Goal: Information Seeking & Learning: Learn about a topic

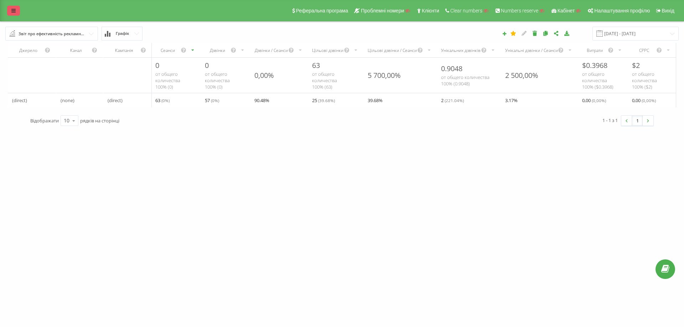
click at [14, 13] on link at bounding box center [13, 11] width 13 height 10
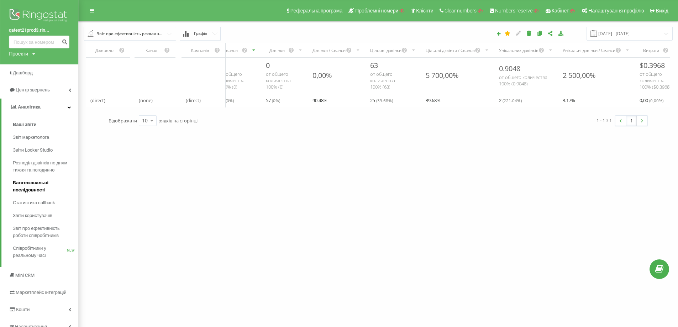
click at [43, 188] on span "Багатоканальні послідовності" at bounding box center [44, 186] width 62 height 14
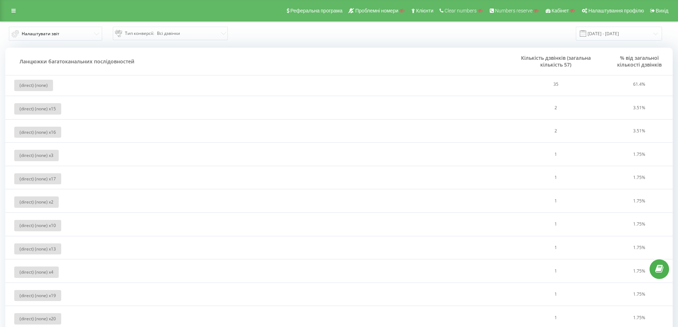
drag, startPoint x: 102, startPoint y: 275, endPoint x: 56, endPoint y: 149, distance: 134.4
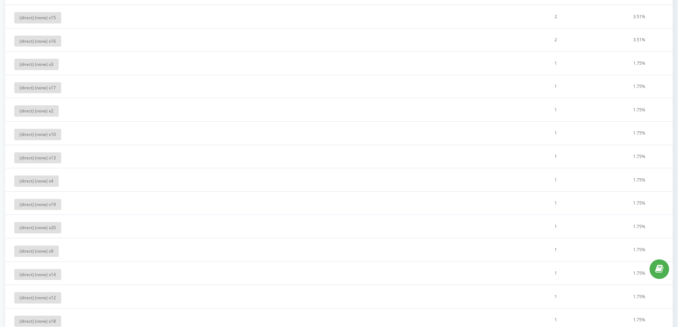
drag, startPoint x: 63, startPoint y: 165, endPoint x: 64, endPoint y: 181, distance: 15.4
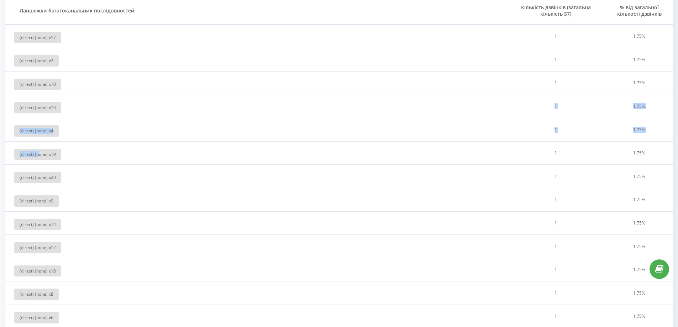
drag, startPoint x: 38, startPoint y: 155, endPoint x: 68, endPoint y: 133, distance: 36.9
click at [72, 131] on tbody "(direct) (none) 35 61.4 % (direct) (none) x 15 2 3.51 % (direct) (none) x 16 2 …" at bounding box center [339, 170] width 668 height 503
click at [46, 156] on div "(direct) (none) x 19" at bounding box center [37, 154] width 47 height 11
click at [45, 130] on div "(direct) (none) x 4" at bounding box center [36, 130] width 45 height 11
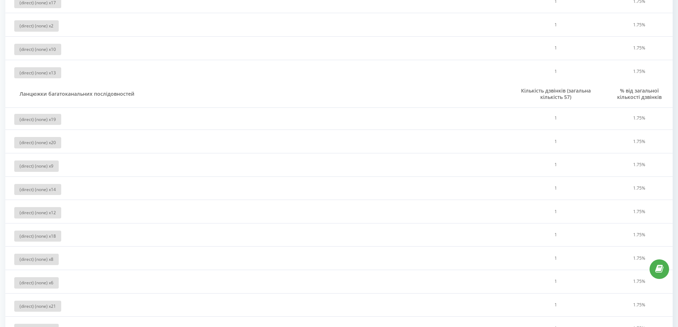
scroll to position [0, 0]
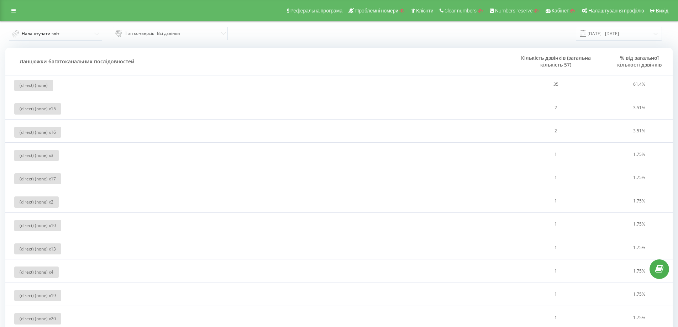
drag, startPoint x: 177, startPoint y: 170, endPoint x: 104, endPoint y: 216, distance: 85.4
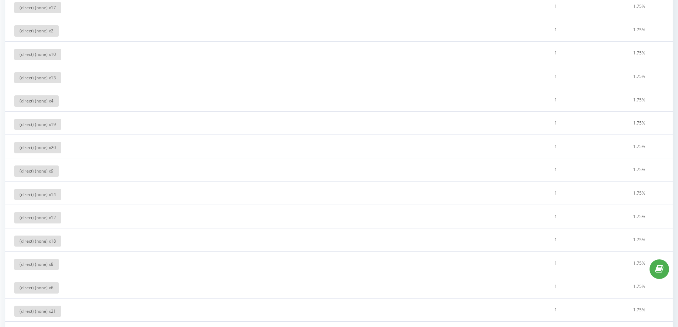
scroll to position [268, 0]
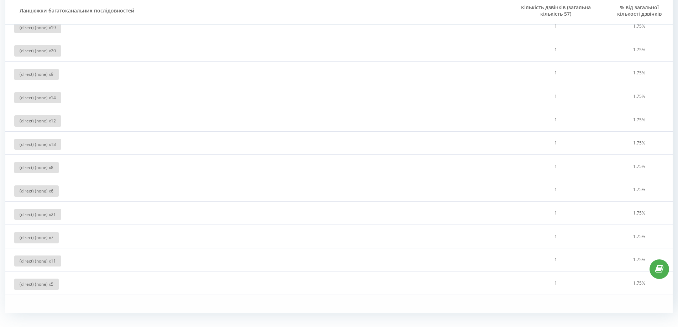
drag, startPoint x: 261, startPoint y: 34, endPoint x: 270, endPoint y: 115, distance: 80.9
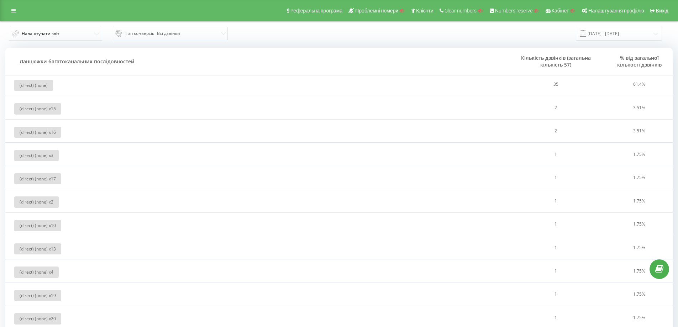
drag, startPoint x: 303, startPoint y: 122, endPoint x: 304, endPoint y: 117, distance: 5.8
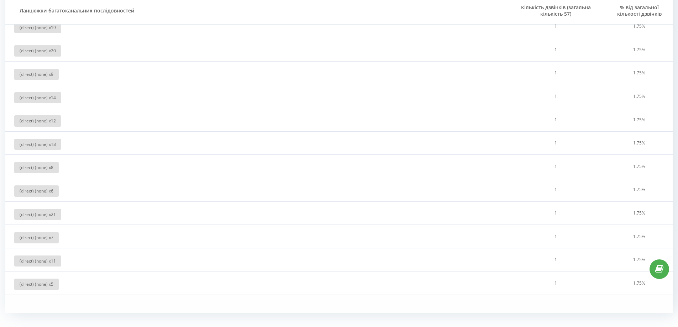
drag, startPoint x: 302, startPoint y: 104, endPoint x: 304, endPoint y: 230, distance: 125.3
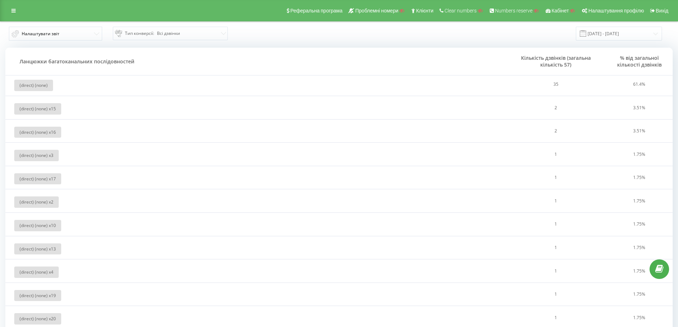
drag, startPoint x: 307, startPoint y: 235, endPoint x: 312, endPoint y: 106, distance: 129.0
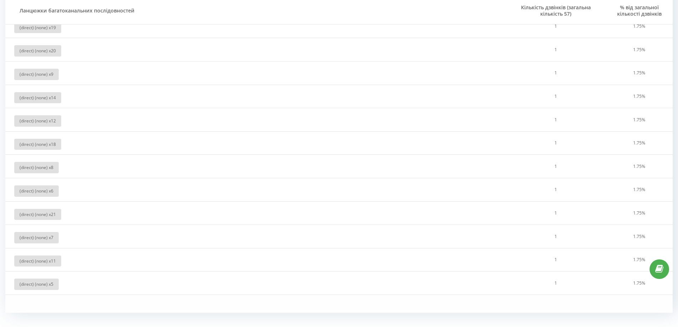
drag, startPoint x: 318, startPoint y: 165, endPoint x: 319, endPoint y: 198, distance: 32.8
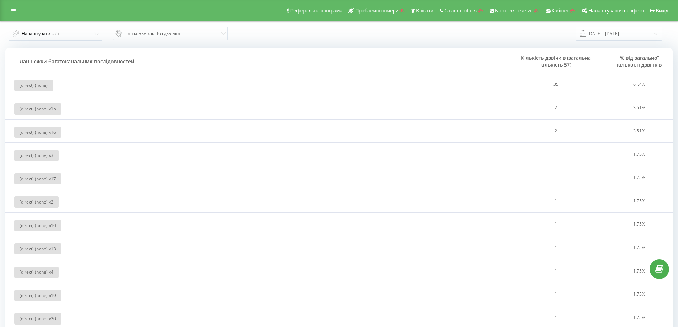
drag, startPoint x: 320, startPoint y: 205, endPoint x: 321, endPoint y: 125, distance: 80.1
drag, startPoint x: 323, startPoint y: 217, endPoint x: 323, endPoint y: 146, distance: 70.9
click at [66, 33] on button "Налаштувати звіт" at bounding box center [55, 34] width 93 height 14
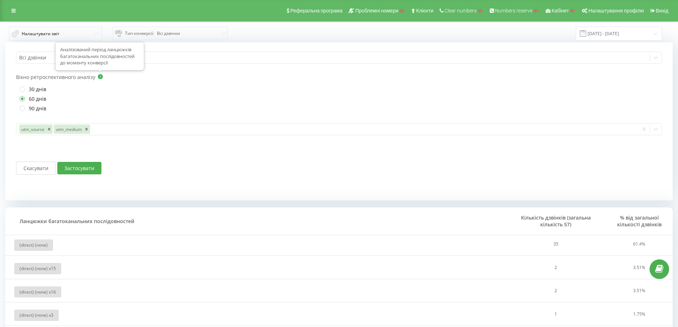
click at [101, 74] on icon at bounding box center [100, 77] width 7 height 7
click at [90, 33] on button "Налаштувати звіт" at bounding box center [55, 34] width 93 height 14
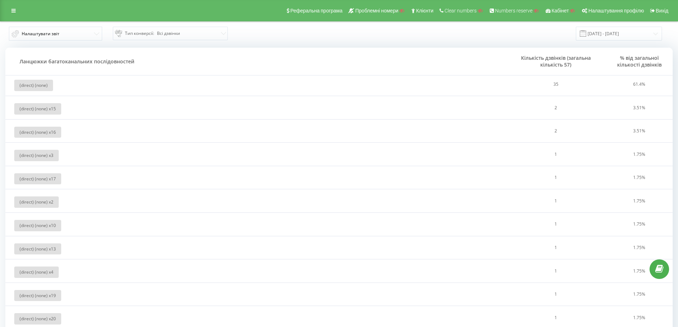
click at [177, 34] on div "Тип конверсії : Всі дзвінки" at bounding box center [167, 33] width 105 height 9
click at [36, 95] on td "(direct) (none)" at bounding box center [255, 78] width 501 height 36
click at [36, 108] on div "(direct) (none) x 15" at bounding box center [37, 108] width 47 height 11
drag, startPoint x: 522, startPoint y: 232, endPoint x: 534, endPoint y: 139, distance: 93.4
click at [662, 264] on link at bounding box center [660, 270] width 20 height 20
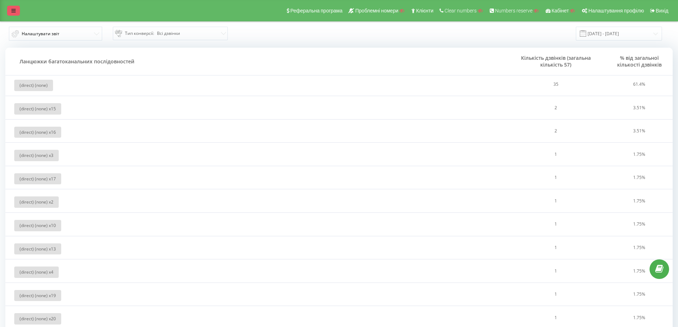
click at [12, 11] on icon at bounding box center [13, 10] width 4 height 5
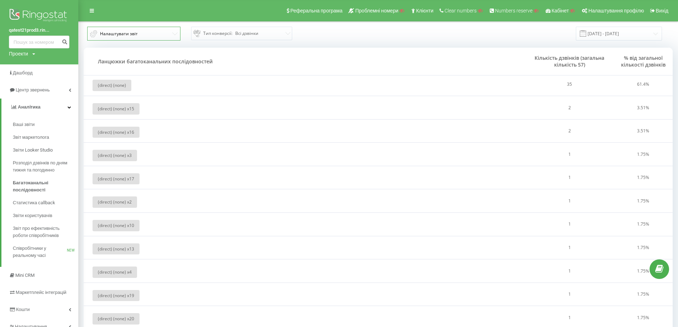
click at [150, 37] on button "Налаштувати звіт" at bounding box center [133, 34] width 93 height 14
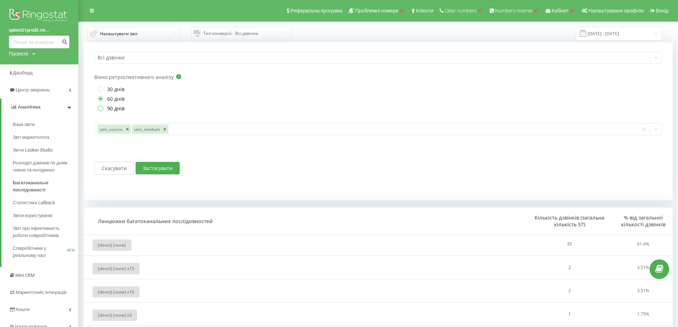
click at [110, 107] on label "90 днів" at bounding box center [111, 108] width 27 height 6
radio input "true"
click at [162, 166] on button "Застосувати" at bounding box center [158, 168] width 44 height 12
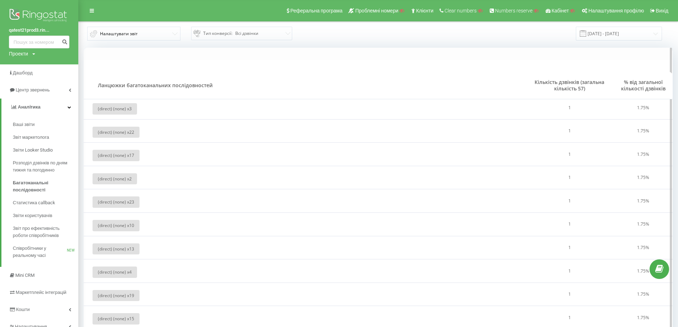
drag, startPoint x: 210, startPoint y: 31, endPoint x: 141, endPoint y: 54, distance: 72.6
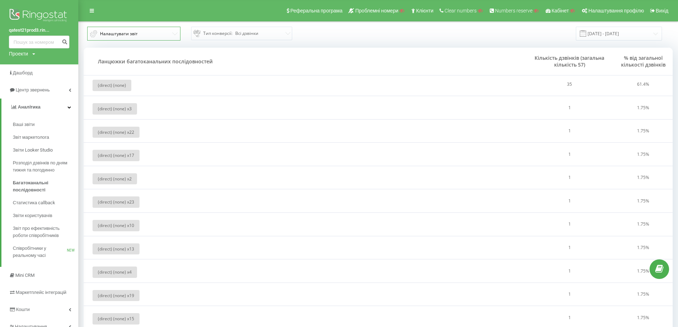
click at [148, 39] on button "Налаштувати звіт" at bounding box center [133, 34] width 93 height 14
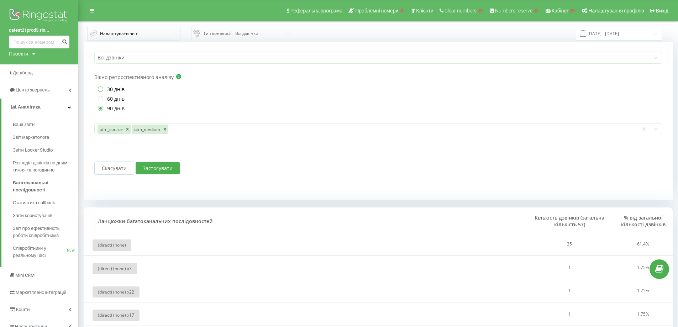
click at [111, 88] on label "30 днів" at bounding box center [111, 89] width 27 height 6
radio input "true"
click at [161, 167] on button "Застосувати" at bounding box center [158, 168] width 44 height 12
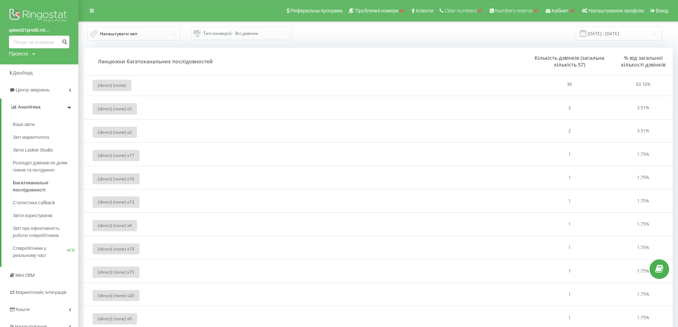
click at [143, 43] on div "Налаштувати звіт Тип конверсії : Всі дзвінки 21.07.2025 - 21.08.2025" at bounding box center [378, 34] width 599 height 24
click at [143, 35] on button "Налаштувати звіт" at bounding box center [133, 34] width 93 height 14
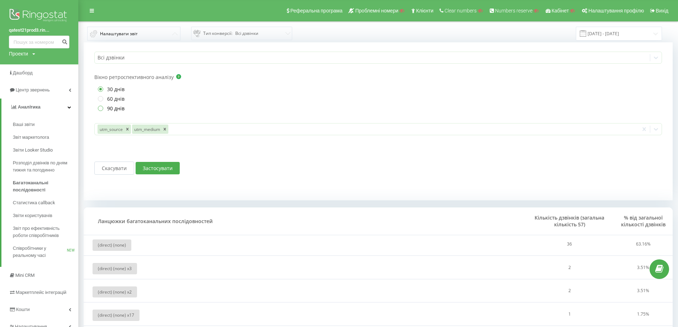
click at [108, 108] on label "90 днів" at bounding box center [111, 108] width 27 height 6
radio input "true"
click at [115, 100] on label "60 днів" at bounding box center [111, 99] width 27 height 6
radio input "true"
click at [162, 166] on button "Застосувати" at bounding box center [158, 168] width 44 height 12
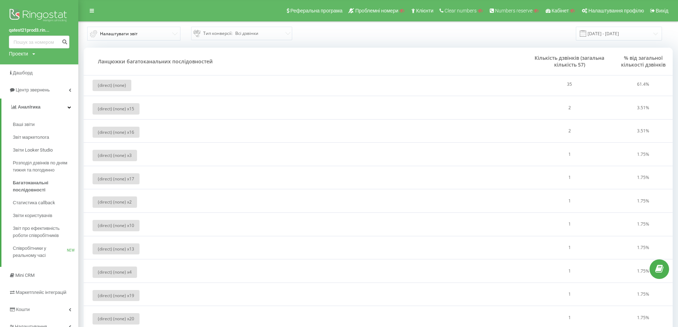
scroll to position [268, 0]
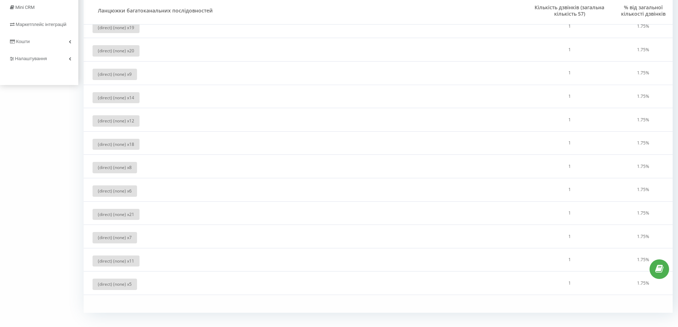
drag, startPoint x: 268, startPoint y: 76, endPoint x: 230, endPoint y: 189, distance: 119.3
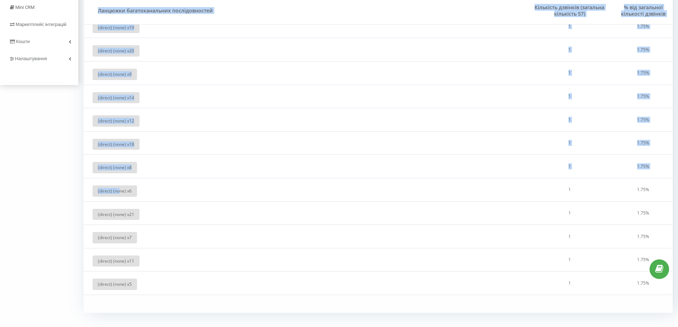
drag, startPoint x: 73, startPoint y: 188, endPoint x: 120, endPoint y: 188, distance: 47.0
click at [120, 188] on div "Налаштувати звіт Тип конверсії : Всі дзвінки 21.07.2025 - 21.08.2025 Ланцюжки б…" at bounding box center [339, 40] width 678 height 574
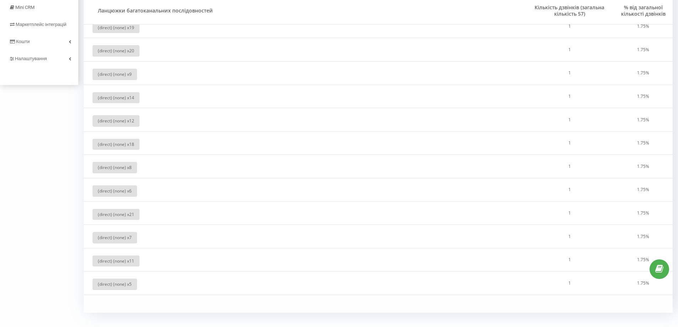
scroll to position [0, 0]
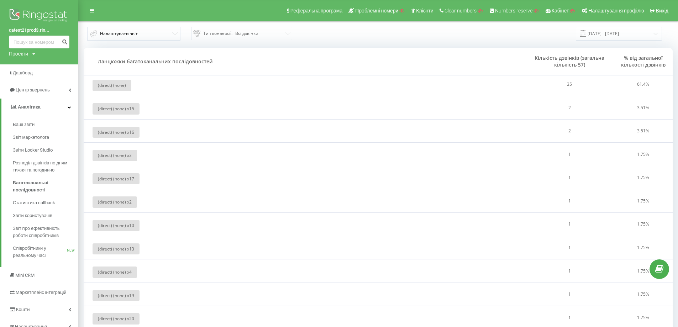
drag, startPoint x: 209, startPoint y: 265, endPoint x: 202, endPoint y: 69, distance: 196.0
drag, startPoint x: 403, startPoint y: 33, endPoint x: 376, endPoint y: 30, distance: 26.9
click at [402, 33] on div "Налаштувати звіт Тип конверсії : Всі дзвінки 21.07.2025 - 21.08.2025" at bounding box center [378, 34] width 589 height 14
click at [129, 110] on span "x 15" at bounding box center [130, 109] width 7 height 6
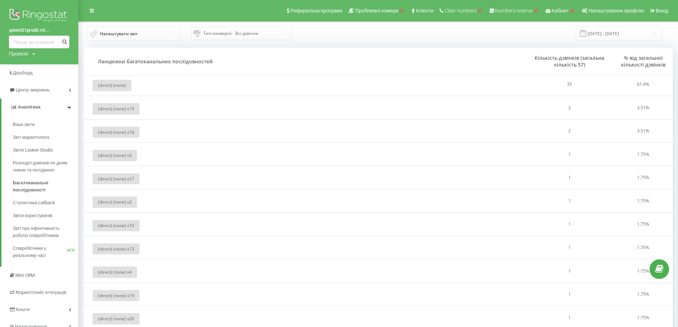
click at [212, 141] on td "(direct) (none) x 16" at bounding box center [305, 130] width 442 height 23
click at [556, 84] on td "35" at bounding box center [570, 78] width 88 height 36
click at [190, 75] on td "(direct) (none)" at bounding box center [305, 78] width 442 height 36
click at [188, 76] on td "(direct) (none)" at bounding box center [305, 78] width 442 height 36
click at [135, 85] on td "(direct) (none)" at bounding box center [305, 78] width 442 height 36
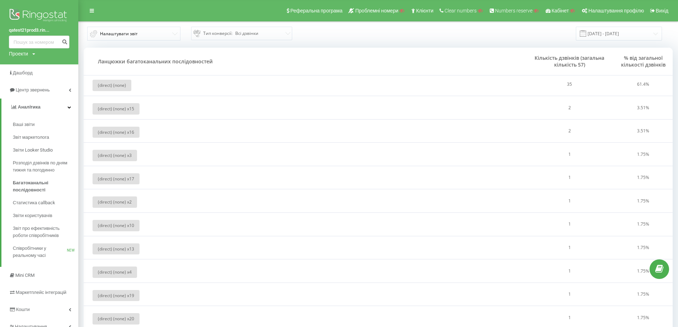
click at [135, 85] on td "(direct) (none)" at bounding box center [305, 78] width 442 height 36
drag, startPoint x: 135, startPoint y: 85, endPoint x: 372, endPoint y: 64, distance: 238.4
click at [595, 32] on input "21.07.2025 - 21.08.2025" at bounding box center [619, 33] width 86 height 14
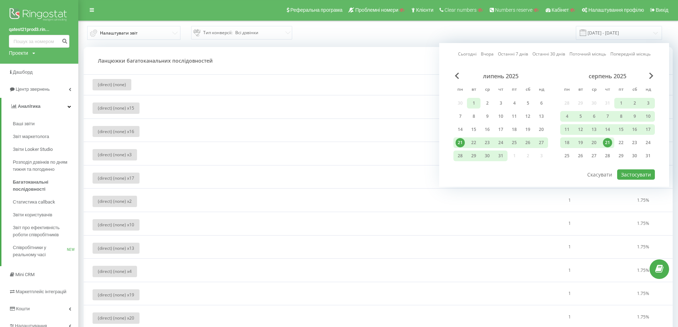
click at [475, 100] on div "1" at bounding box center [473, 103] width 9 height 9
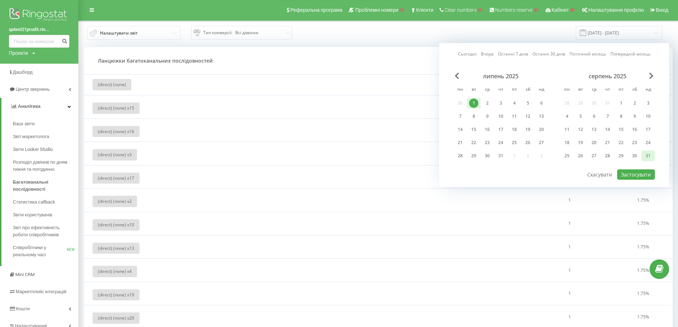
click at [651, 155] on div "31" at bounding box center [648, 155] width 9 height 9
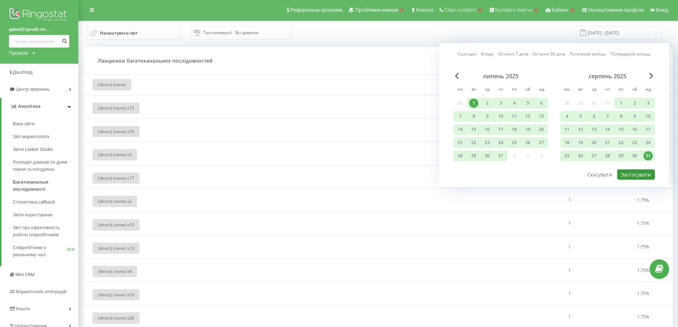
click at [652, 170] on button "Застосувати" at bounding box center [636, 174] width 38 height 10
type input "[DATE] - [DATE]"
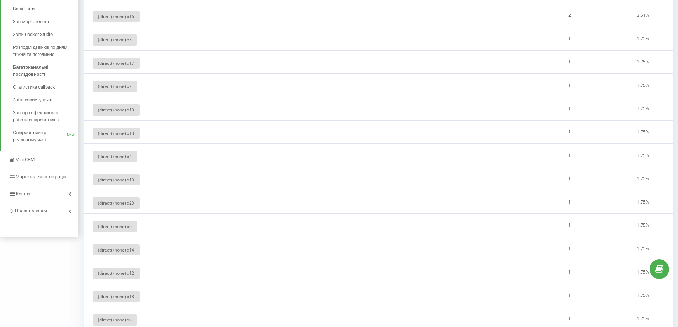
drag, startPoint x: 333, startPoint y: 68, endPoint x: 331, endPoint y: 98, distance: 29.9
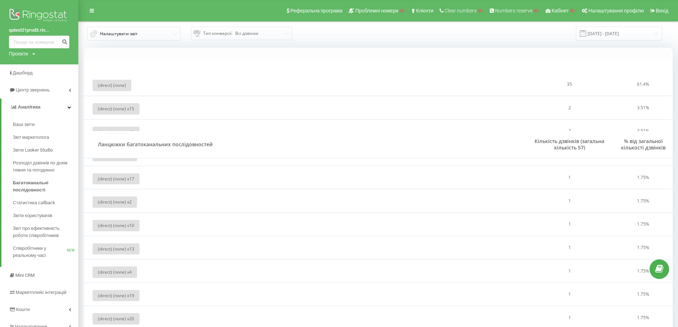
drag, startPoint x: 344, startPoint y: 68, endPoint x: 357, endPoint y: -13, distance: 82.3
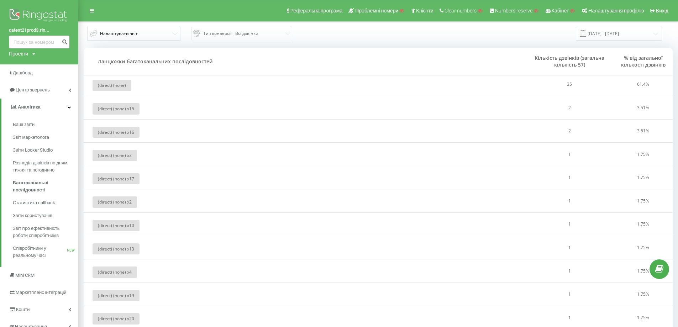
drag, startPoint x: 389, startPoint y: 240, endPoint x: 327, endPoint y: 43, distance: 206.8
click at [243, 38] on div "Тип конверсії : Всі дзвінки" at bounding box center [239, 33] width 93 height 11
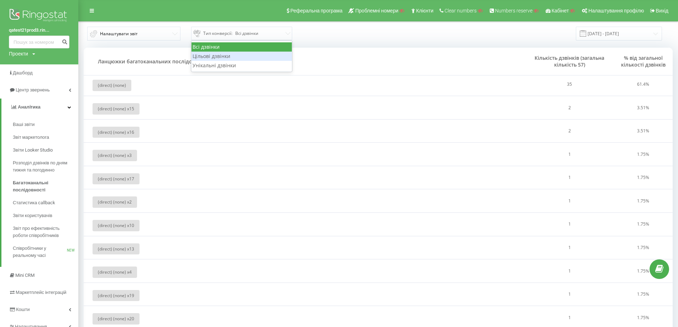
click at [234, 56] on div "Цільові дзвінки" at bounding box center [242, 56] width 100 height 9
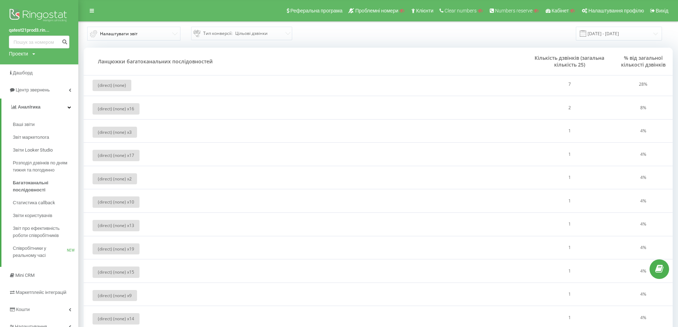
click at [239, 32] on div "Тип конверсії : Цільові дзвінки" at bounding box center [238, 33] width 91 height 9
click at [237, 67] on div "Унікальні дзвінки" at bounding box center [242, 65] width 100 height 9
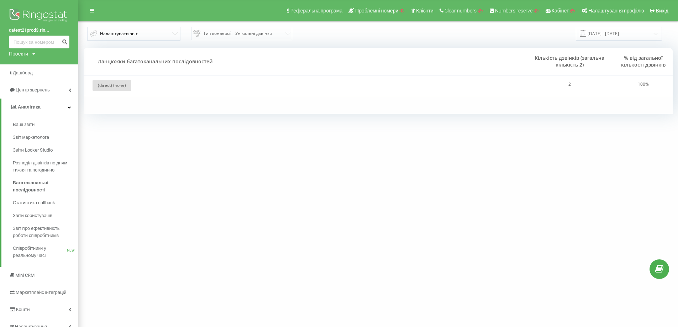
click at [239, 32] on div "Тип конверсії : Унікальні дзвінки" at bounding box center [238, 33] width 91 height 9
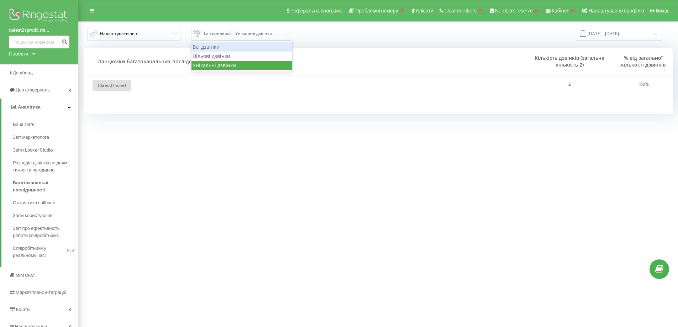
click at [240, 46] on div "Всі дзвінки" at bounding box center [242, 46] width 100 height 9
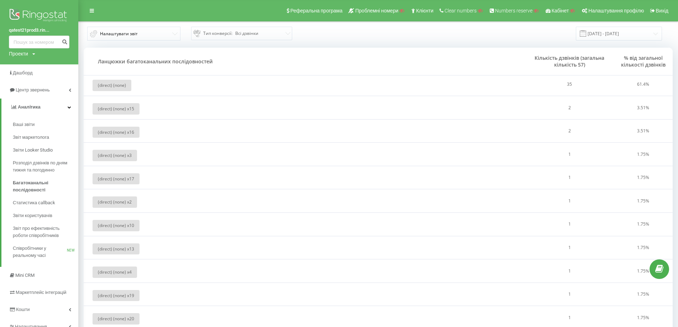
click at [140, 111] on td "(direct) (none) x 15" at bounding box center [305, 107] width 442 height 23
drag, startPoint x: 192, startPoint y: 123, endPoint x: 163, endPoint y: 60, distance: 69.5
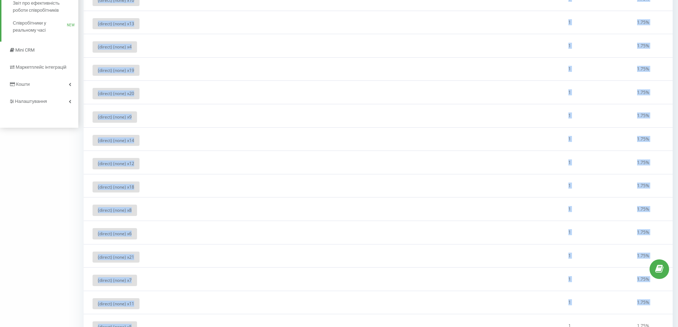
scroll to position [268, 0]
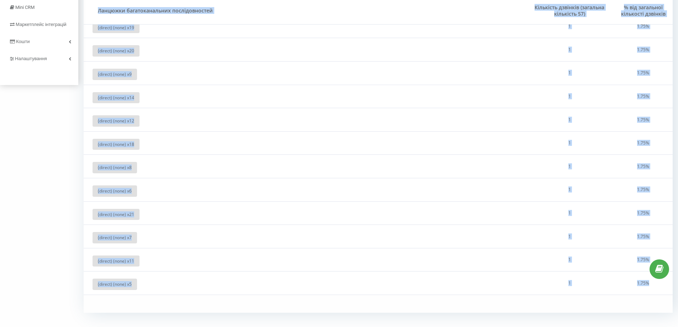
drag, startPoint x: 82, startPoint y: 28, endPoint x: 664, endPoint y: 289, distance: 637.8
click at [664, 289] on div "Налаштувати звіт Тип конверсії : Всі дзвінки 01.07.2025 - 31.08.2025 Ланцюжки б…" at bounding box center [378, 33] width 589 height 559
copy div "Налаштувати звіт Тип конверсії : Всі дзвінки Ланцюжки багатоканальних послідовн…"
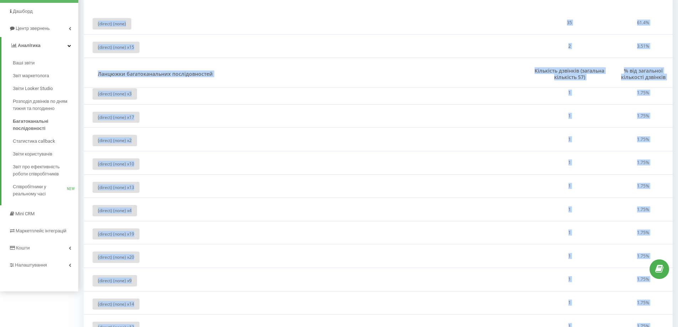
scroll to position [0, 0]
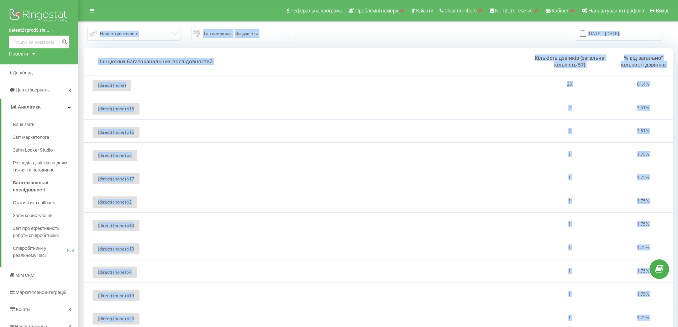
click at [176, 45] on div "Налаштувати звіт Тип конверсії : Всі дзвінки 01.07.2025 - 31.08.2025" at bounding box center [378, 34] width 599 height 24
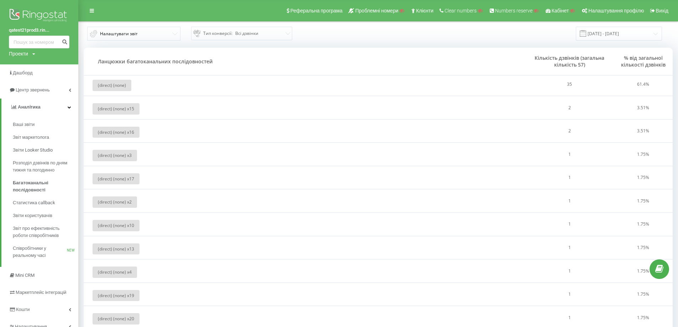
drag, startPoint x: 385, startPoint y: 276, endPoint x: 405, endPoint y: 130, distance: 147.6
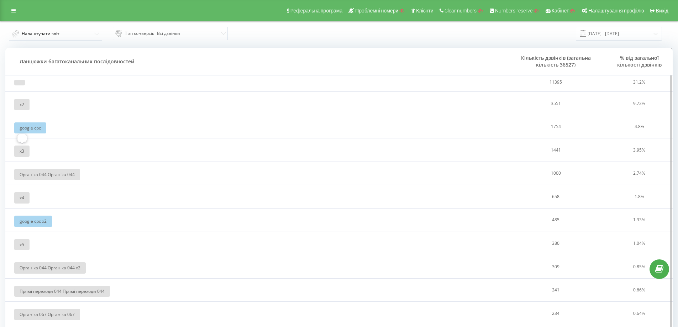
click at [27, 153] on div "x 3" at bounding box center [21, 151] width 15 height 11
drag, startPoint x: 256, startPoint y: 249, endPoint x: 240, endPoint y: 152, distance: 98.3
click at [79, 33] on button "Налаштувати звіт" at bounding box center [55, 34] width 93 height 14
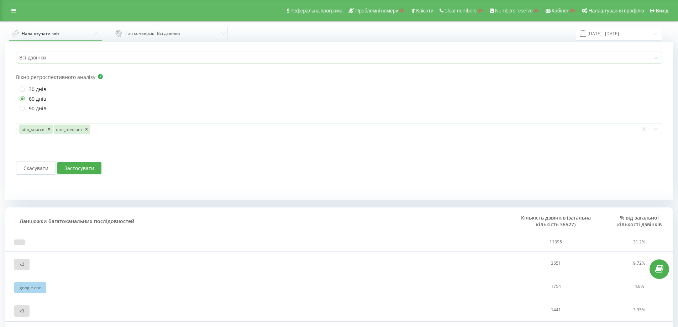
click at [80, 32] on button "Налаштувати звіт" at bounding box center [55, 34] width 93 height 14
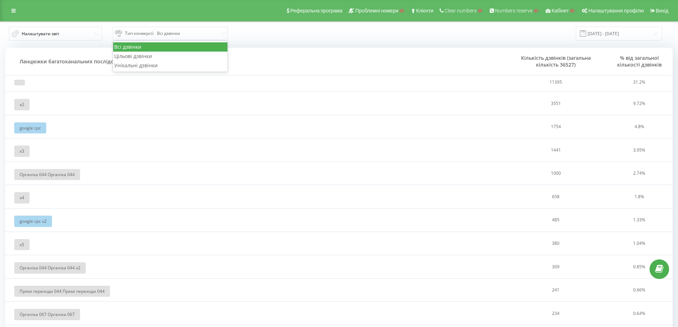
click at [189, 35] on div "Тип конверсії : Всі дзвінки" at bounding box center [167, 33] width 105 height 9
click at [208, 33] on div "Тип конверсії : Всі дзвінки" at bounding box center [167, 33] width 105 height 9
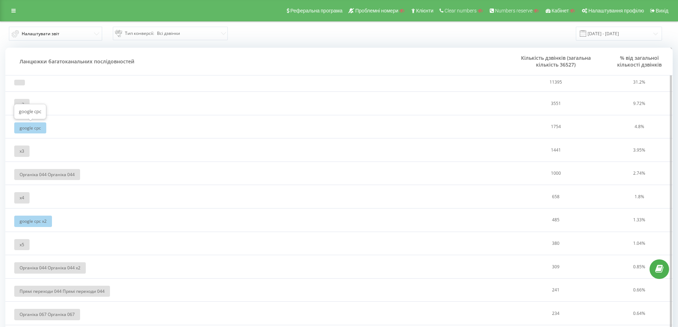
click at [35, 128] on div "google cpc" at bounding box center [30, 127] width 32 height 11
drag, startPoint x: 228, startPoint y: 214, endPoint x: 177, endPoint y: 120, distance: 106.1
click at [87, 35] on button "Налаштувати звіт" at bounding box center [55, 34] width 93 height 14
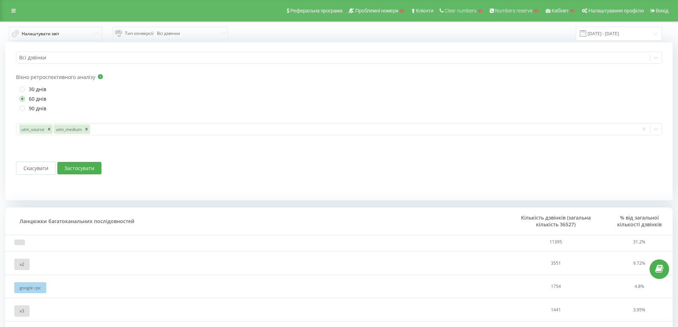
click at [25, 172] on button "Скасувати" at bounding box center [36, 168] width 40 height 13
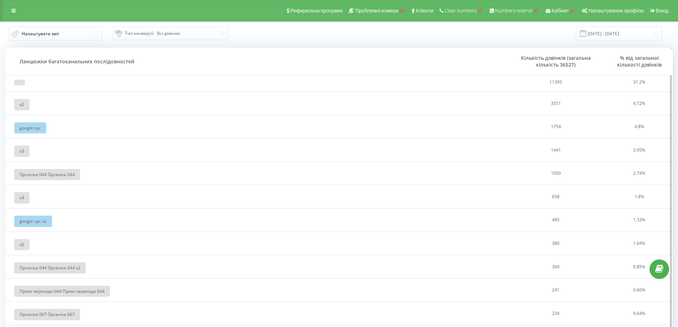
drag, startPoint x: 153, startPoint y: 98, endPoint x: 135, endPoint y: 80, distance: 25.5
click at [64, 33] on button "Налаштувати звіт" at bounding box center [55, 34] width 93 height 14
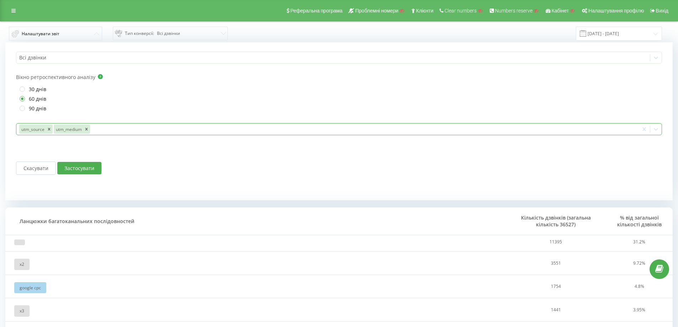
click at [143, 130] on div at bounding box center [363, 129] width 545 height 8
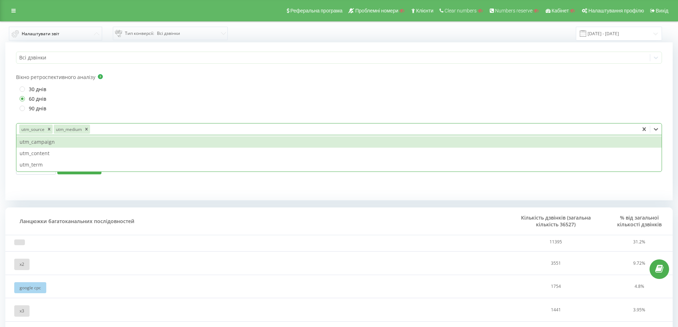
click at [68, 144] on div "utm_campaign" at bounding box center [338, 141] width 645 height 11
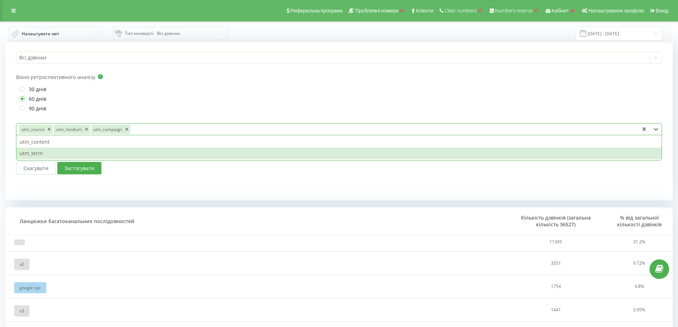
click at [83, 169] on button "Застосувати" at bounding box center [79, 168] width 44 height 12
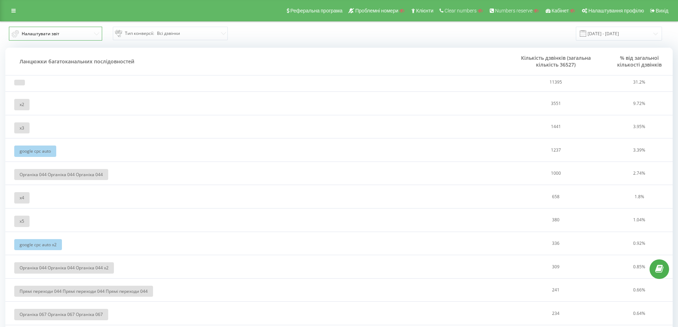
click at [63, 32] on button "Налаштувати звіт" at bounding box center [55, 34] width 93 height 14
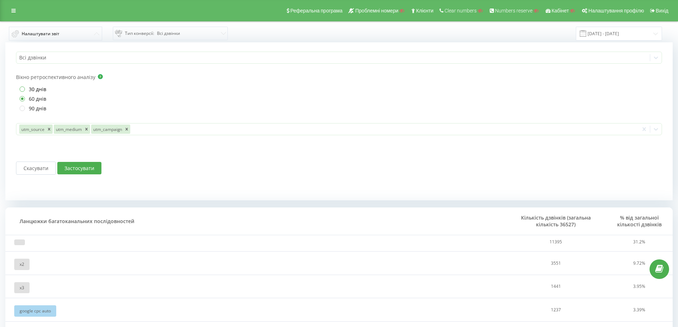
click at [22, 89] on label "30 днів" at bounding box center [33, 89] width 27 height 6
radio input "true"
click at [71, 171] on button "Застосувати" at bounding box center [79, 168] width 44 height 12
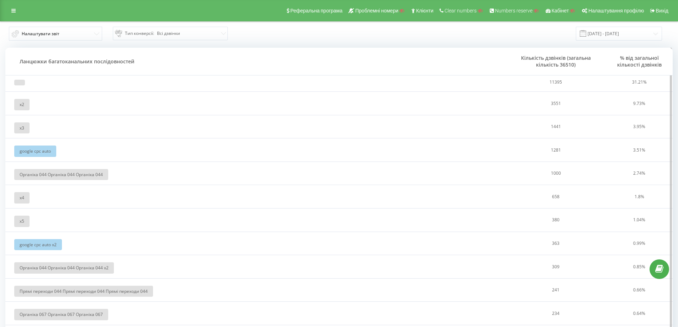
drag, startPoint x: 493, startPoint y: 53, endPoint x: 497, endPoint y: 54, distance: 4.4
click at [493, 53] on th "Ланцюжки багатоканальних послідовностей" at bounding box center [255, 61] width 501 height 27
click at [48, 33] on span "Налаштувати звіт" at bounding box center [41, 34] width 38 height 6
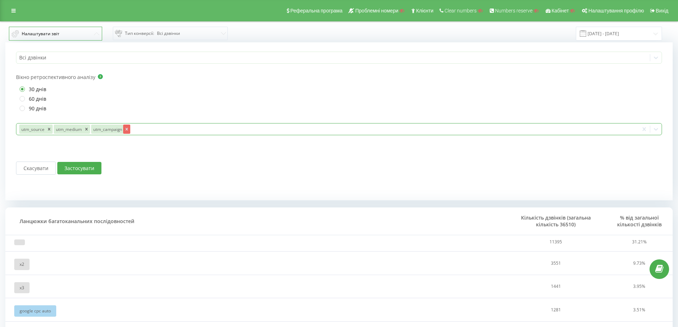
click at [126, 129] on icon "Remove utm_campaign" at bounding box center [126, 129] width 5 height 5
click at [86, 129] on icon "Remove utm_medium" at bounding box center [86, 129] width 2 height 2
click at [79, 168] on button "Застосувати" at bounding box center [79, 168] width 44 height 12
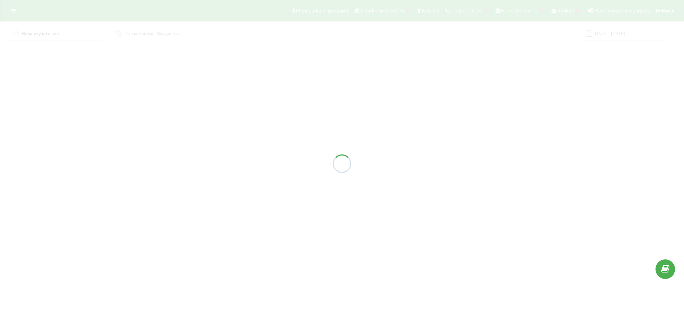
click at [624, 151] on div at bounding box center [342, 163] width 684 height 327
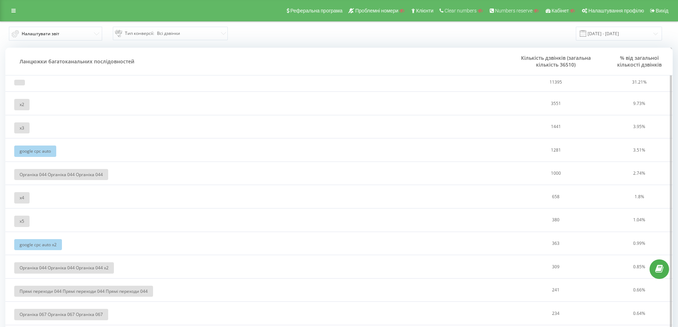
click at [22, 185] on td "x 4" at bounding box center [255, 196] width 501 height 23
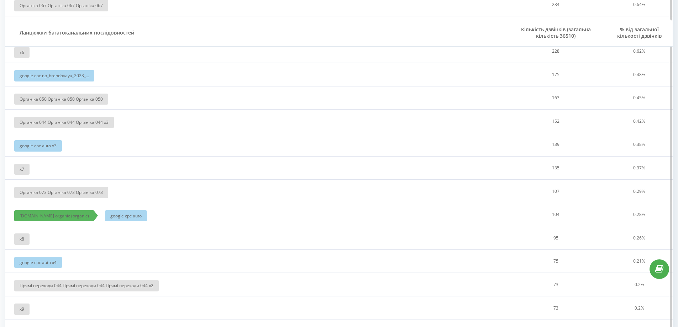
scroll to position [320, 0]
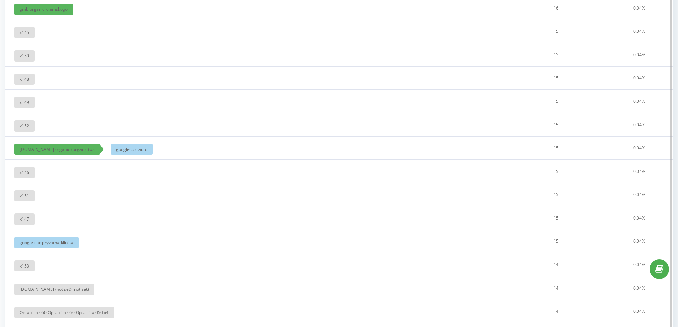
drag, startPoint x: 84, startPoint y: 151, endPoint x: 84, endPoint y: 284, distance: 133.2
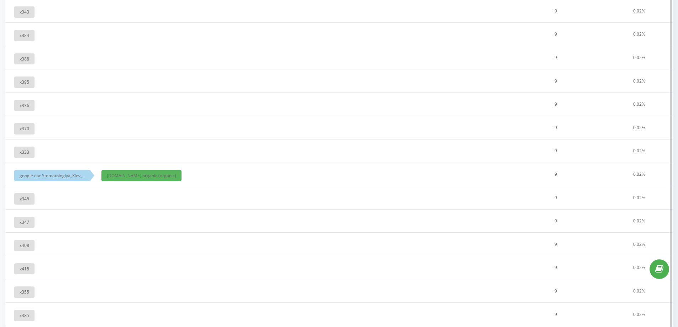
drag, startPoint x: 77, startPoint y: 122, endPoint x: 76, endPoint y: 275, distance: 153.1
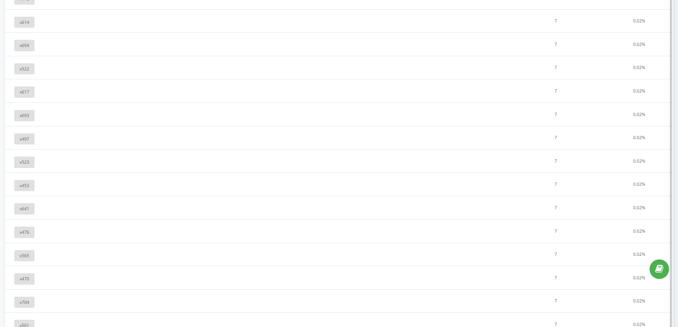
drag, startPoint x: 95, startPoint y: 179, endPoint x: 91, endPoint y: 285, distance: 105.5
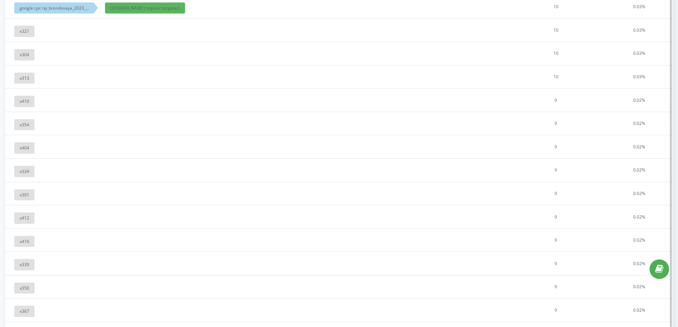
scroll to position [0, 0]
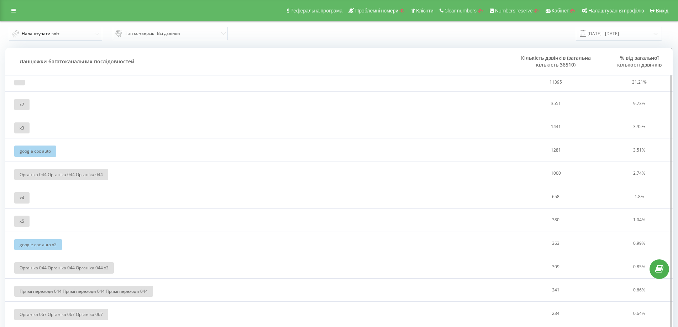
drag, startPoint x: 121, startPoint y: 298, endPoint x: 33, endPoint y: 84, distance: 231.2
click at [50, 33] on span "Налаштувати звіт" at bounding box center [41, 34] width 38 height 6
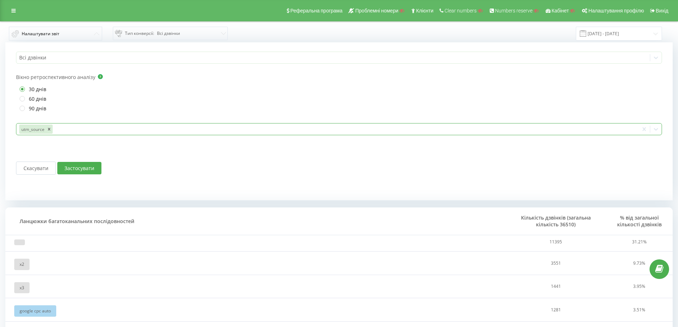
click at [68, 129] on div at bounding box center [345, 129] width 582 height 8
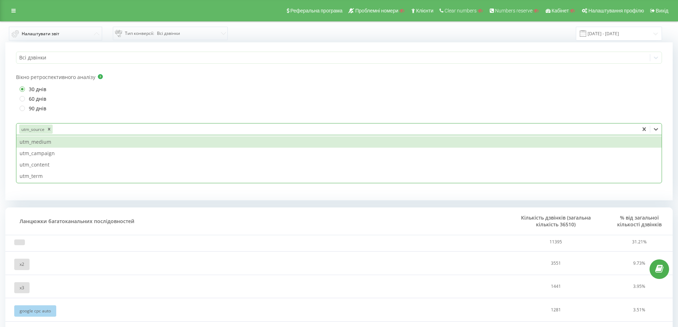
click at [61, 141] on div "utm_medium" at bounding box center [338, 141] width 645 height 11
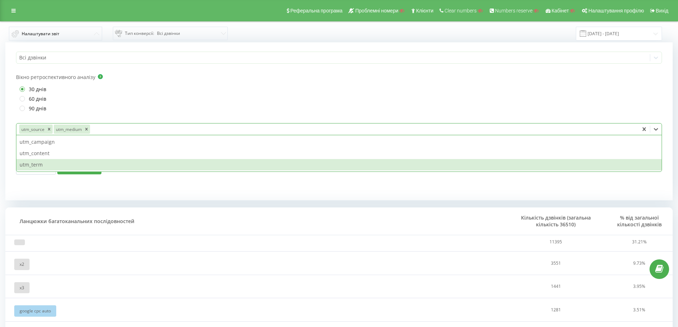
drag, startPoint x: 18, startPoint y: 187, endPoint x: 22, endPoint y: 185, distance: 4.5
click at [18, 187] on div "Скасувати Застосувати" at bounding box center [59, 168] width 96 height 56
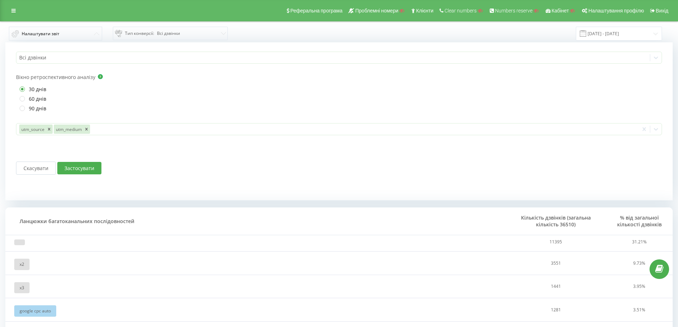
click at [82, 167] on button "Застосувати" at bounding box center [79, 168] width 44 height 12
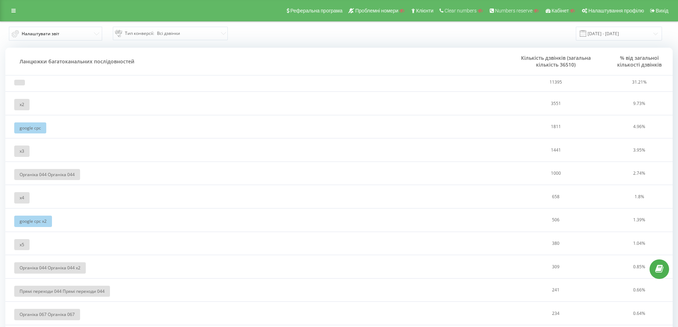
click at [500, 33] on div "Налаштувати звіт Тип конверсії : Всі дзвінки 01.07.2025 - 31.08.2025" at bounding box center [339, 34] width 668 height 14
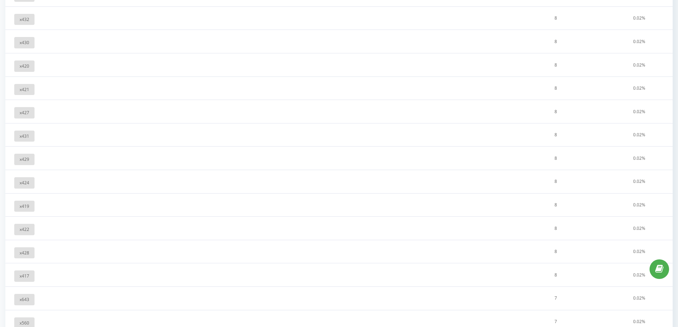
drag, startPoint x: 140, startPoint y: 200, endPoint x: 143, endPoint y: 308, distance: 107.9
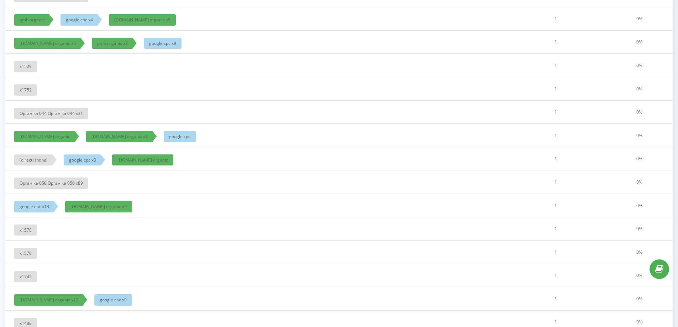
scroll to position [56515, 0]
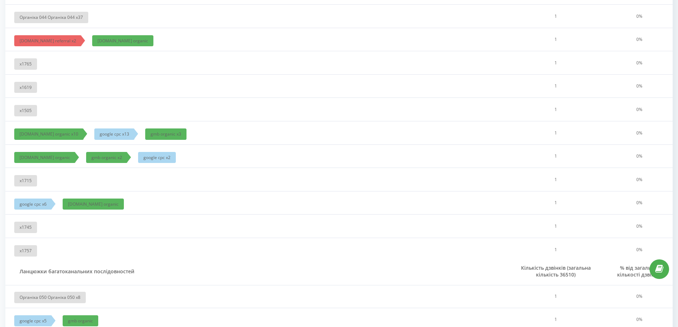
drag, startPoint x: 419, startPoint y: 221, endPoint x: 681, endPoint y: 327, distance: 281.8
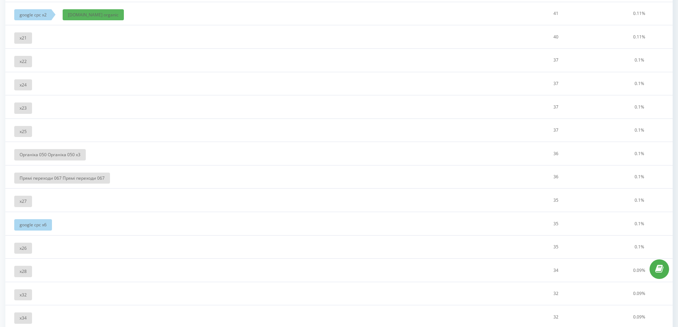
scroll to position [0, 0]
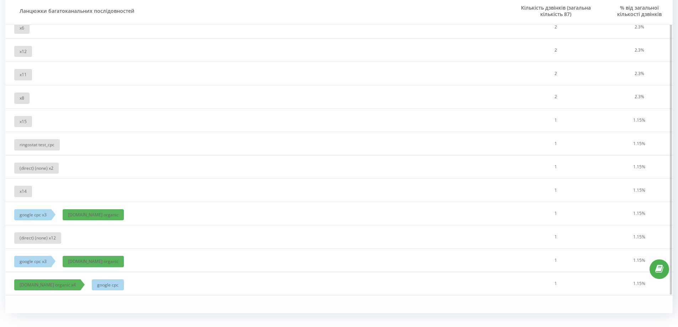
scroll to position [357, 0]
drag, startPoint x: 204, startPoint y: 121, endPoint x: 210, endPoint y: 198, distance: 77.1
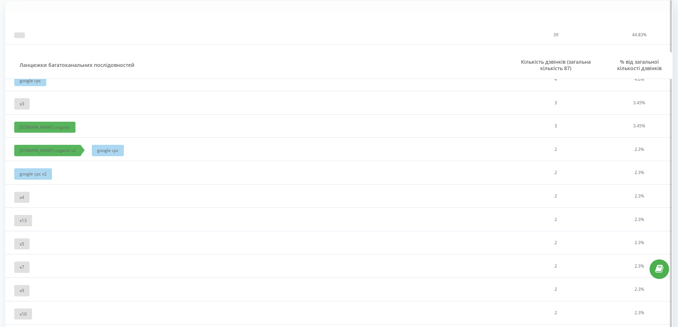
scroll to position [0, 0]
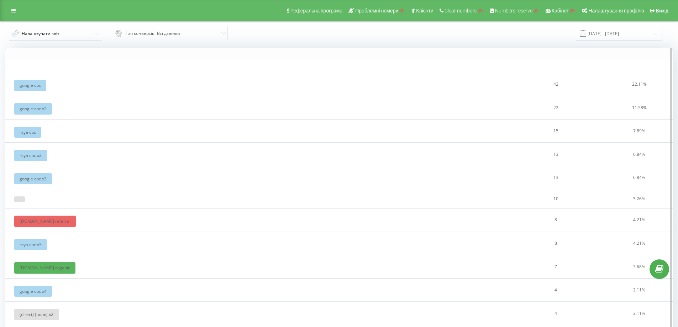
drag, startPoint x: 367, startPoint y: 288, endPoint x: 214, endPoint y: 162, distance: 198.1
drag, startPoint x: 310, startPoint y: 264, endPoint x: 306, endPoint y: 176, distance: 88.4
drag, startPoint x: 273, startPoint y: 177, endPoint x: 256, endPoint y: 184, distance: 18.5
drag, startPoint x: 483, startPoint y: 201, endPoint x: 471, endPoint y: 131, distance: 70.8
